Goal: Task Accomplishment & Management: Use online tool/utility

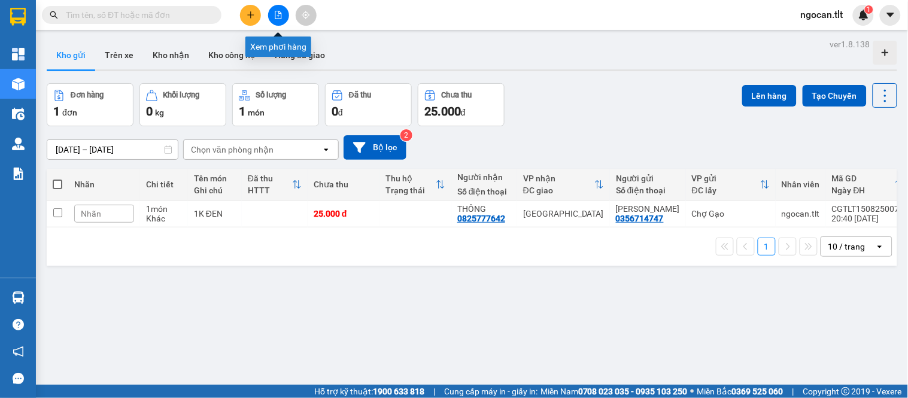
click at [286, 14] on button at bounding box center [278, 15] width 21 height 21
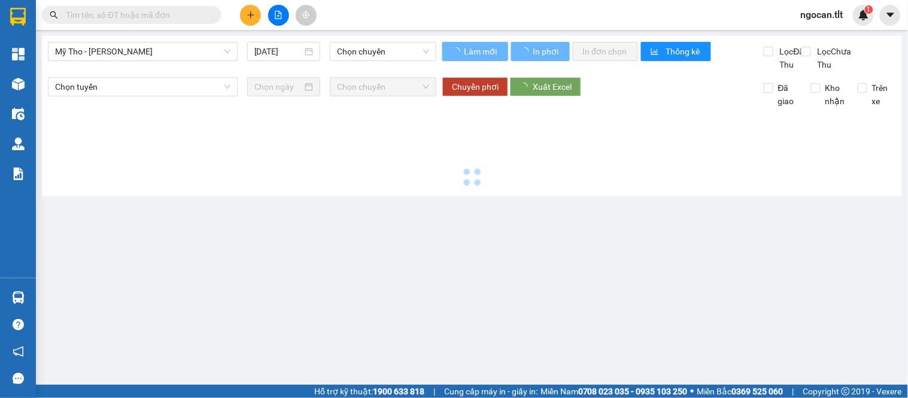
type input "[DATE]"
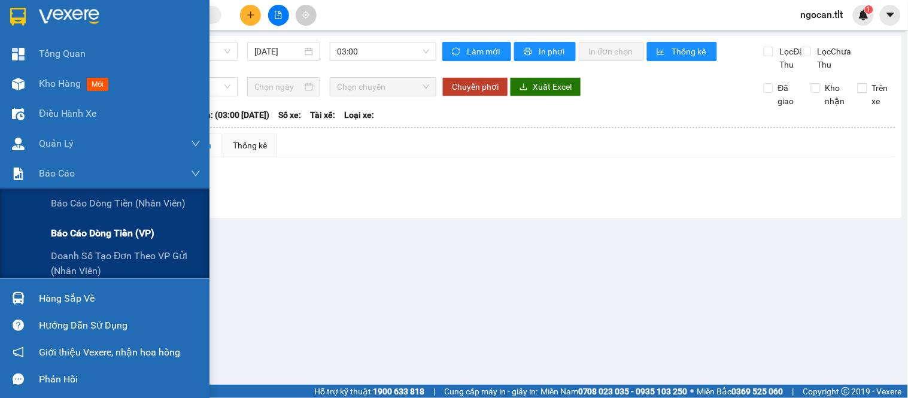
click at [81, 235] on span "Báo cáo dòng tiền (VP)" at bounding box center [103, 233] width 104 height 15
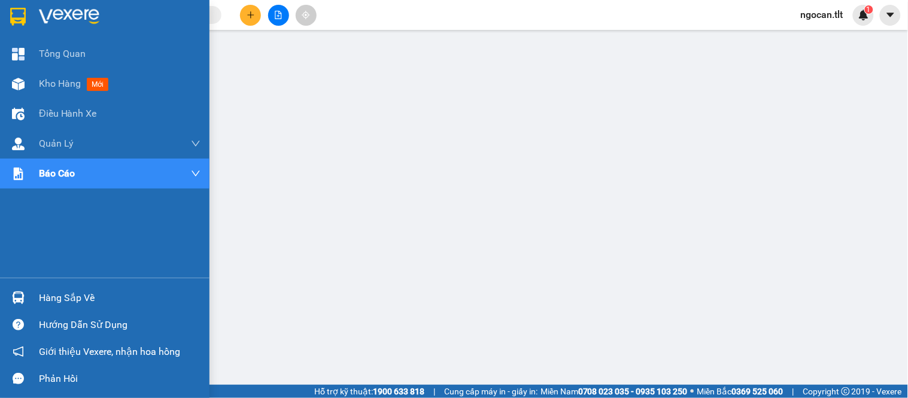
click at [0, 19] on div at bounding box center [105, 19] width 210 height 39
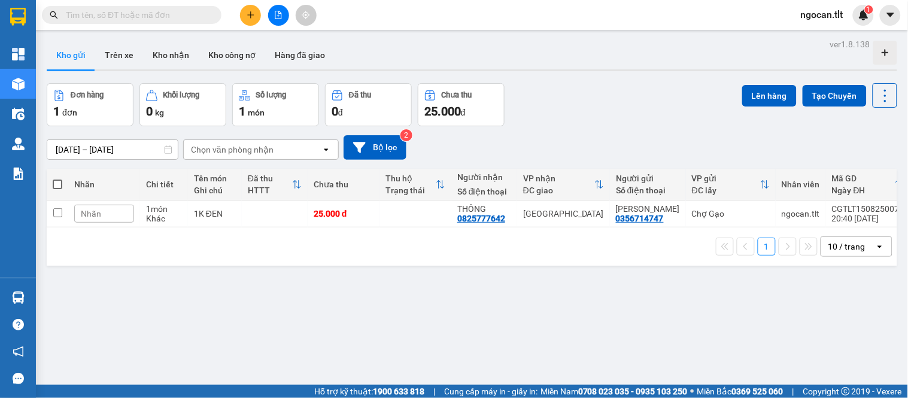
click at [22, 302] on img at bounding box center [18, 298] width 13 height 13
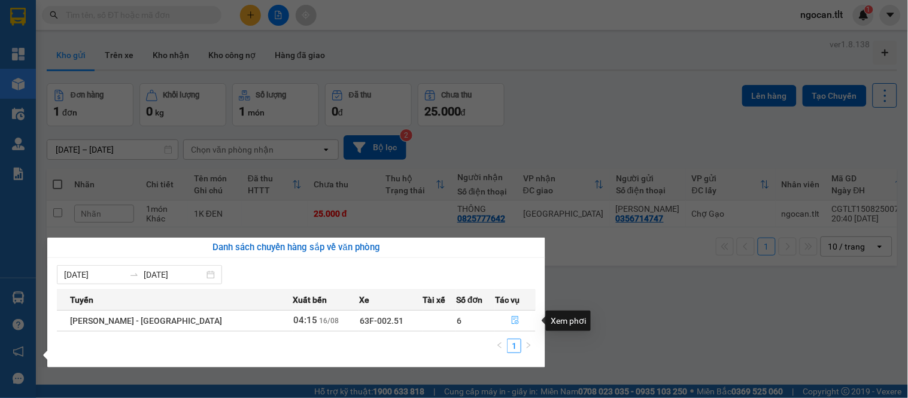
click at [524, 313] on button "button" at bounding box center [516, 320] width 40 height 19
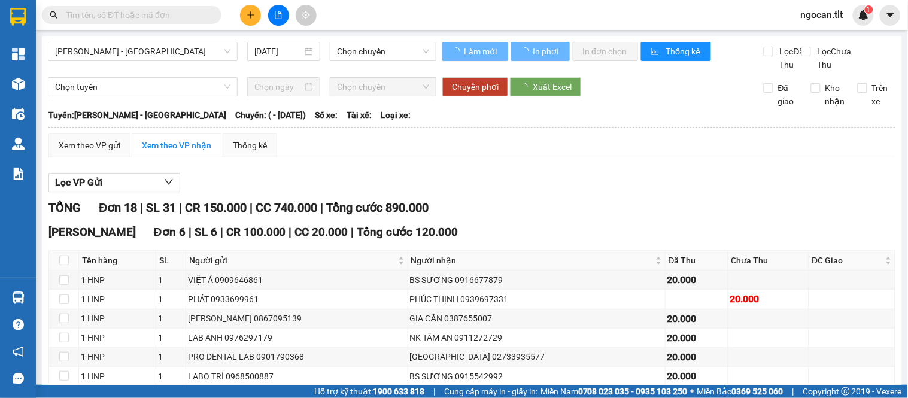
type input "[DATE]"
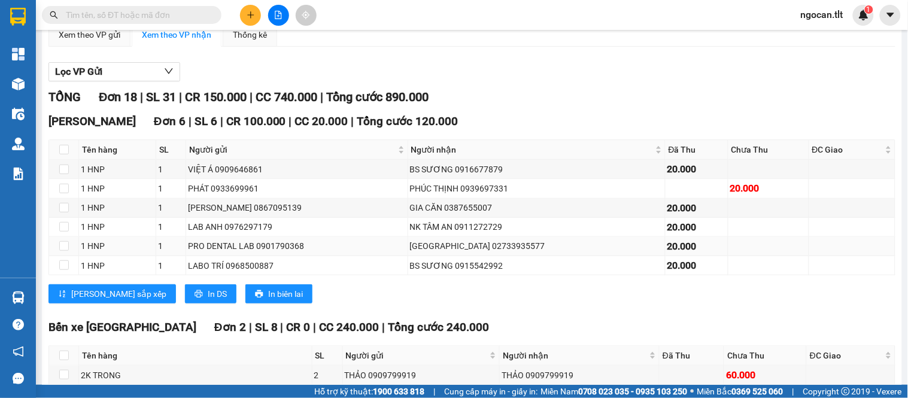
scroll to position [579, 0]
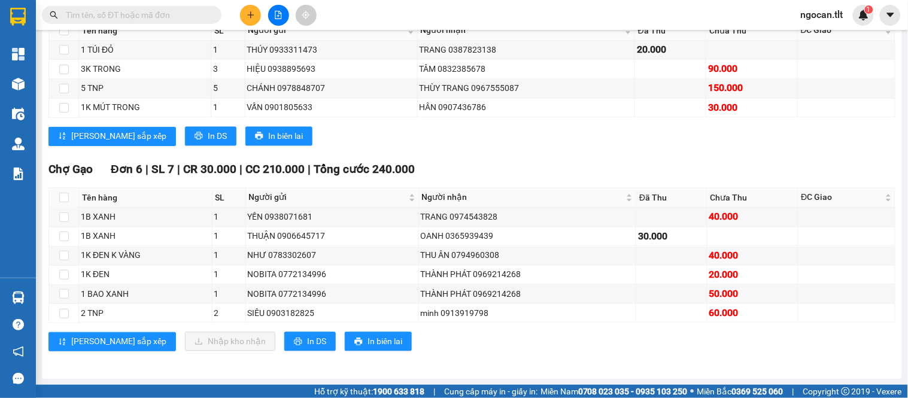
click at [505, 349] on div "Lưu sắp xếp Nhập kho nhận In DS In biên lai" at bounding box center [471, 341] width 847 height 19
click at [515, 330] on div "Chợ Gạo Đơn 6 | SL 7 | CR 30.000 | CC 210.000 | Tổng cước 240.000 Tên hàng SL N…" at bounding box center [471, 261] width 847 height 200
click at [499, 288] on div "THÀNH PHÁT 0969214268" at bounding box center [528, 294] width 214 height 13
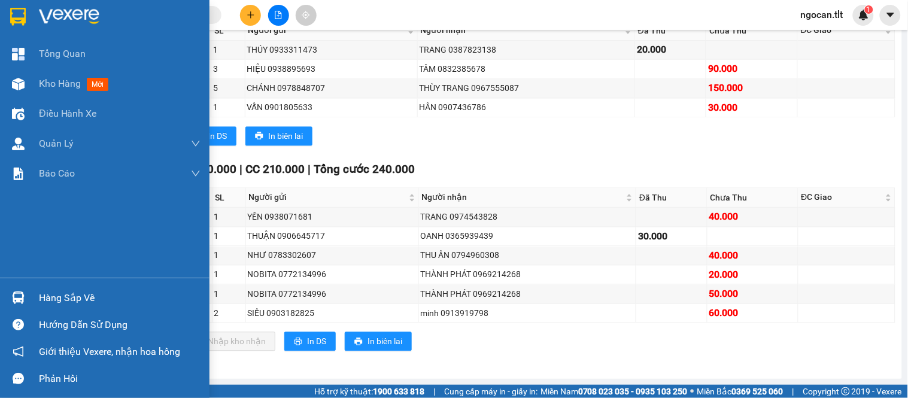
click at [4, 19] on div at bounding box center [105, 19] width 210 height 39
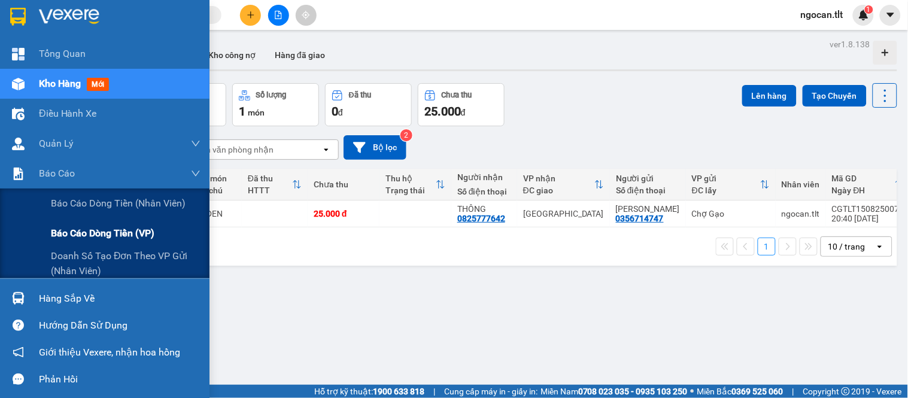
click at [102, 232] on span "Báo cáo dòng tiền (VP)" at bounding box center [103, 233] width 104 height 15
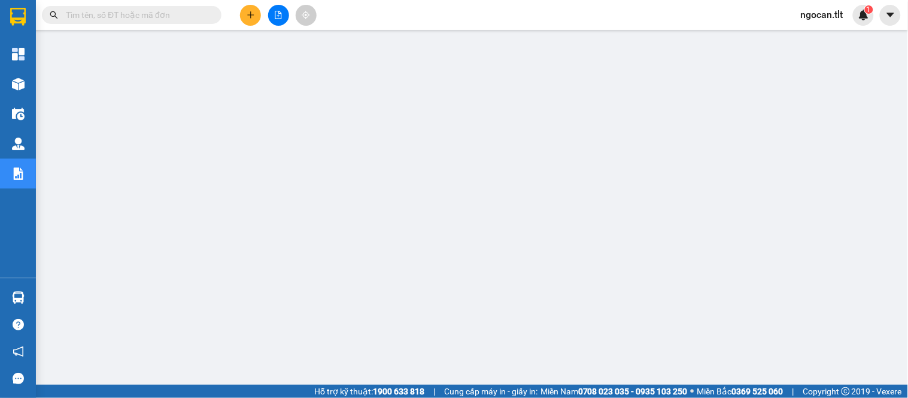
click at [284, 23] on div at bounding box center [279, 15] width 90 height 21
click at [280, 17] on icon "file-add" at bounding box center [278, 15] width 8 height 8
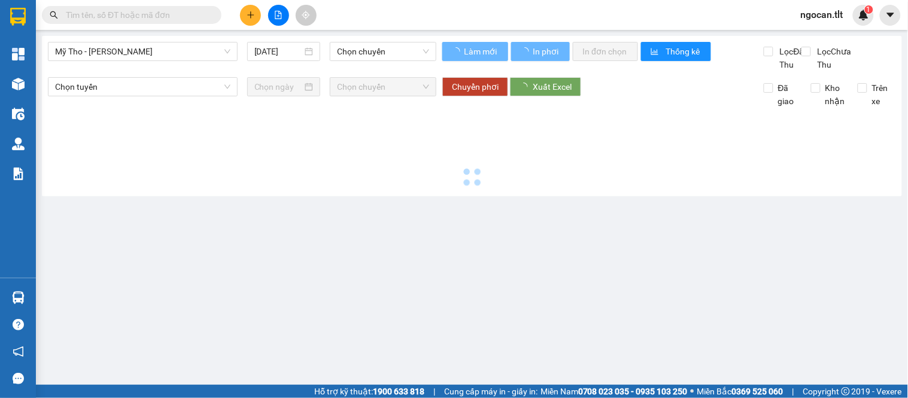
type input "[DATE]"
